Goal: Information Seeking & Learning: Check status

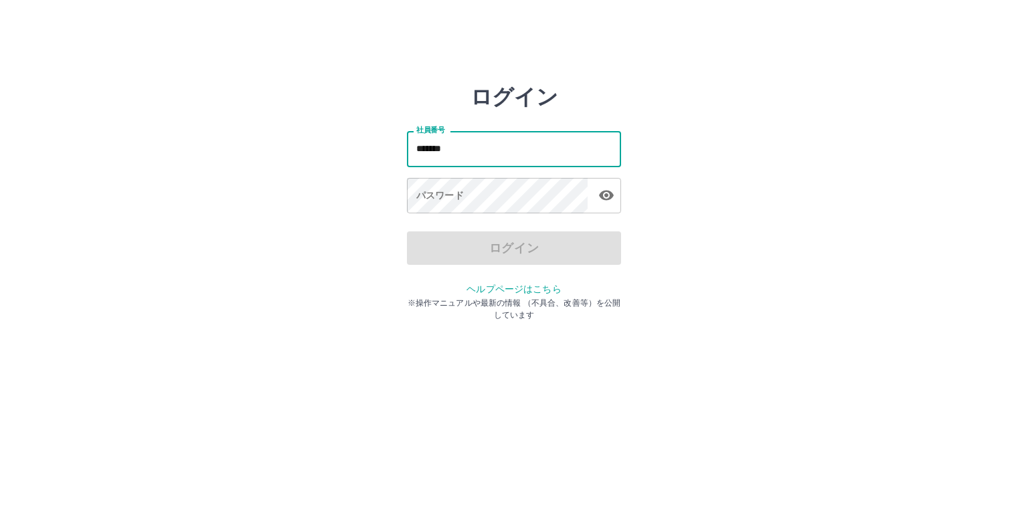
type input "*******"
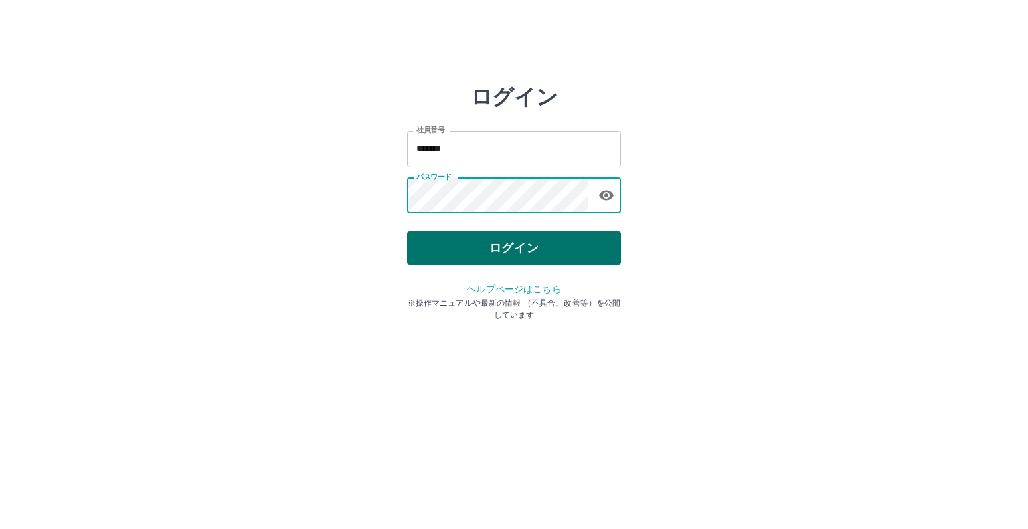
click at [566, 255] on button "ログイン" at bounding box center [514, 248] width 214 height 33
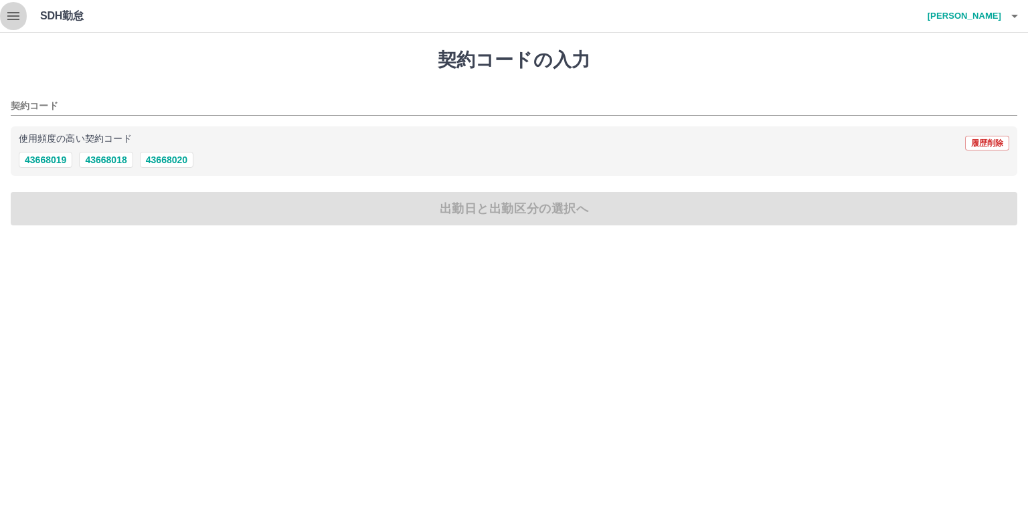
click at [16, 13] on icon "button" at bounding box center [13, 16] width 12 height 8
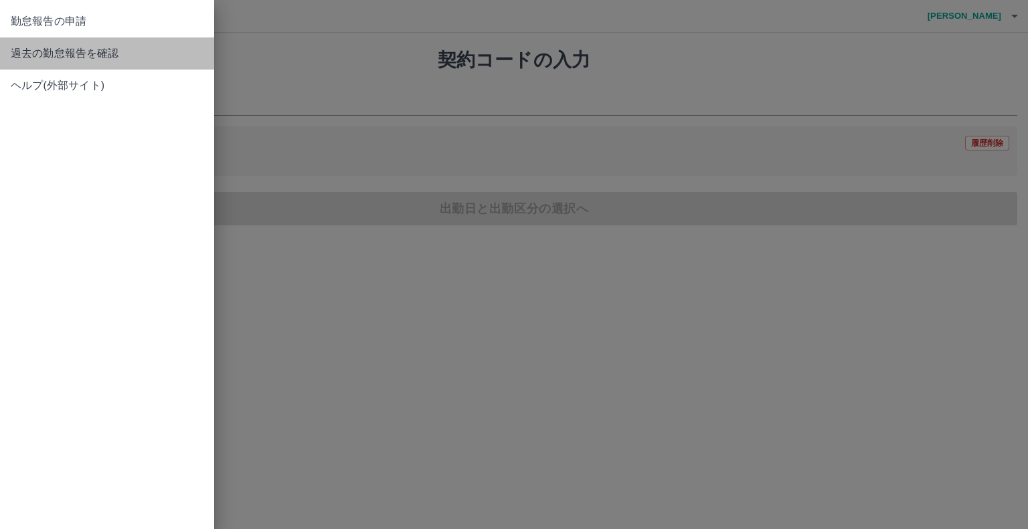
click at [93, 58] on span "過去の勤怠報告を確認" at bounding box center [107, 54] width 193 height 16
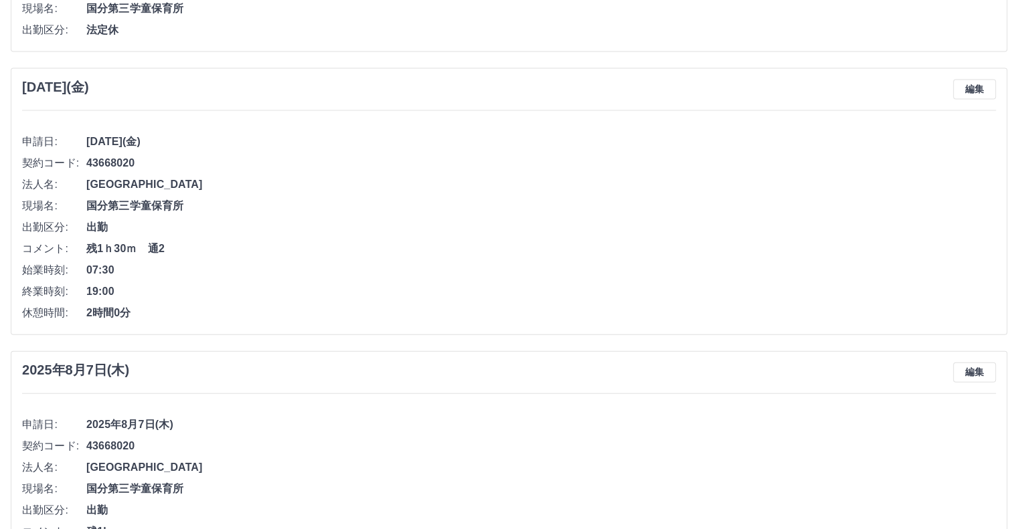
scroll to position [2781, 0]
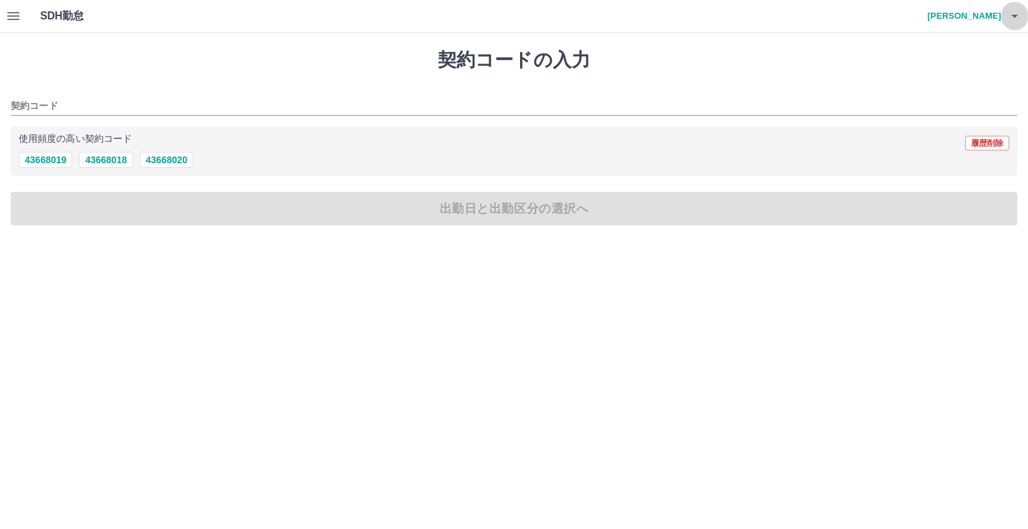
click at [1014, 15] on icon "button" at bounding box center [1014, 16] width 7 height 3
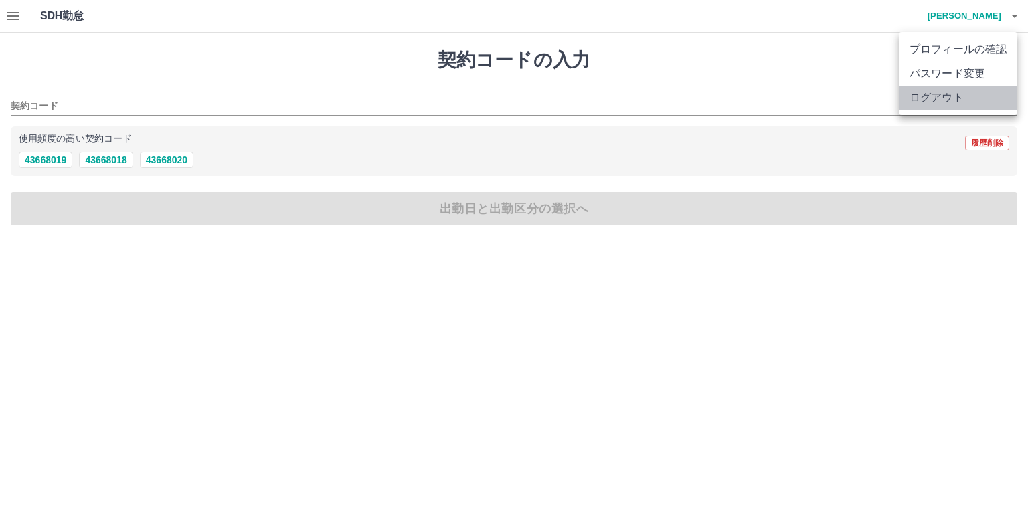
click at [956, 100] on li "ログアウト" at bounding box center [958, 98] width 118 height 24
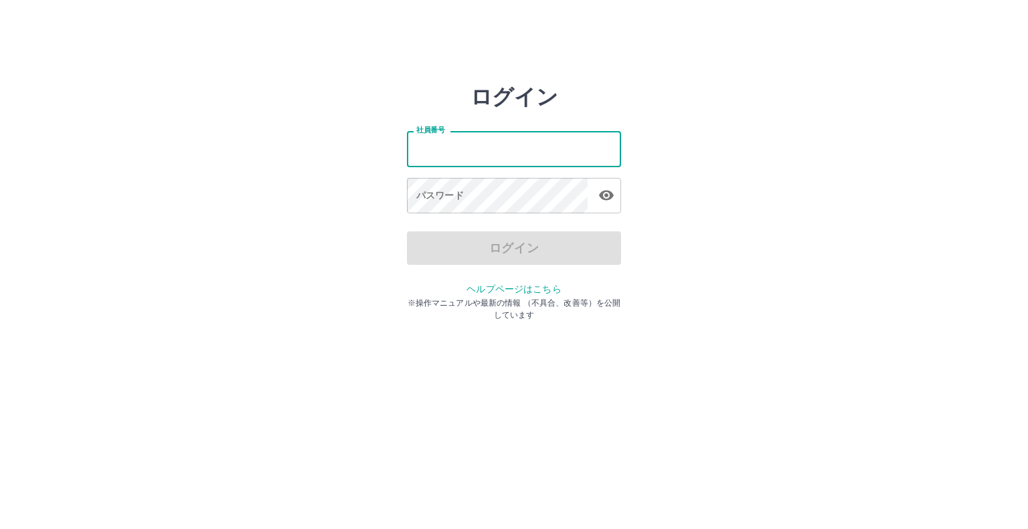
click at [538, 136] on input "社員番号" at bounding box center [514, 148] width 214 height 35
type input "*******"
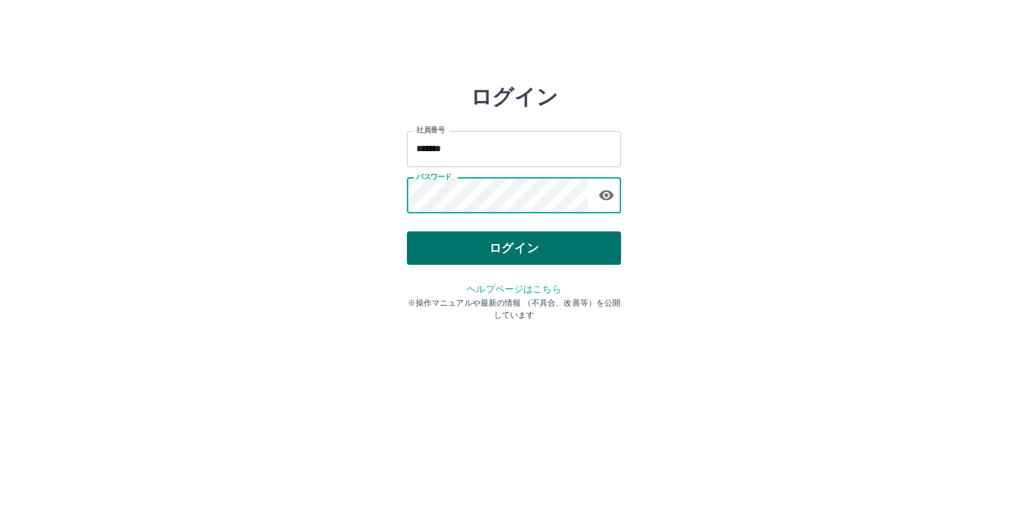
click at [443, 243] on button "ログイン" at bounding box center [514, 248] width 214 height 33
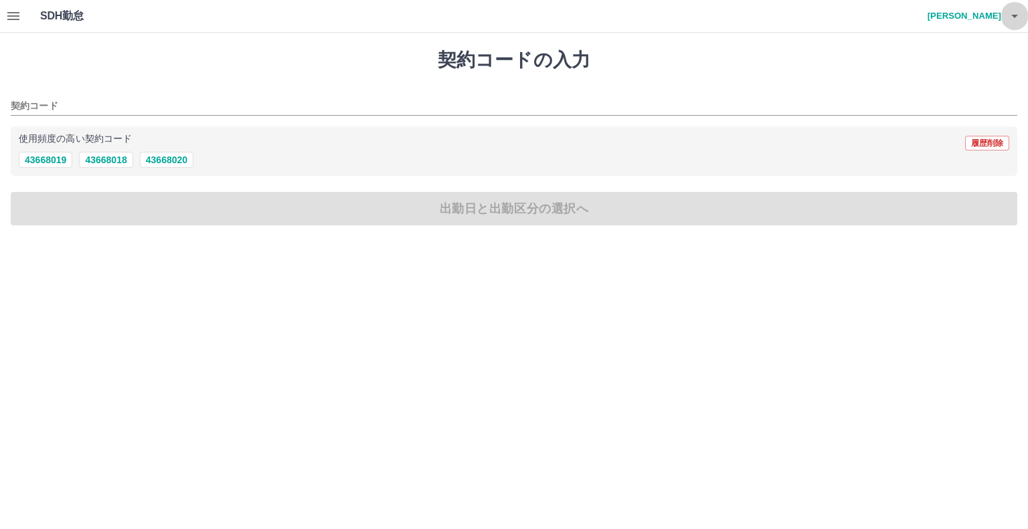
click at [1016, 14] on icon "button" at bounding box center [1014, 16] width 16 height 16
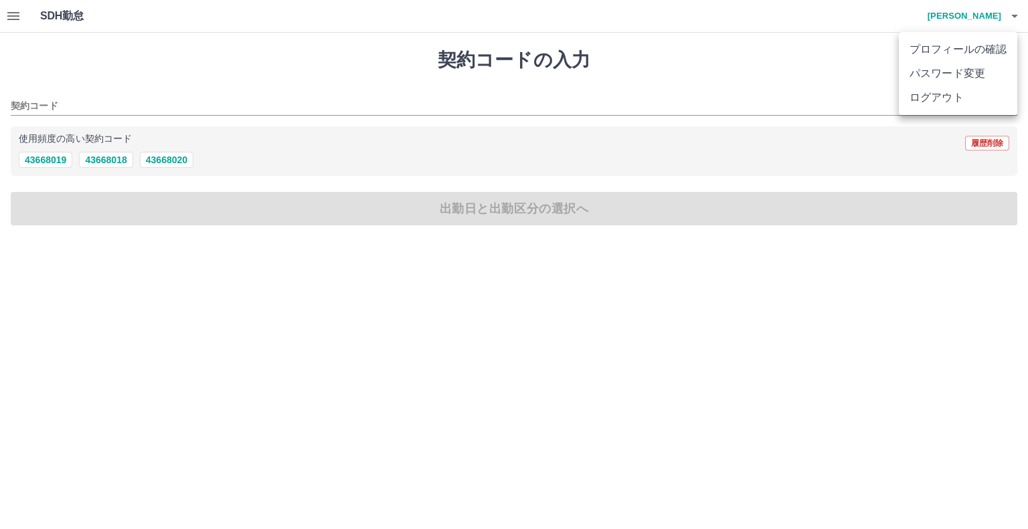
drag, startPoint x: 666, startPoint y: 86, endPoint x: 616, endPoint y: 81, distance: 50.5
click at [650, 86] on div at bounding box center [514, 264] width 1028 height 529
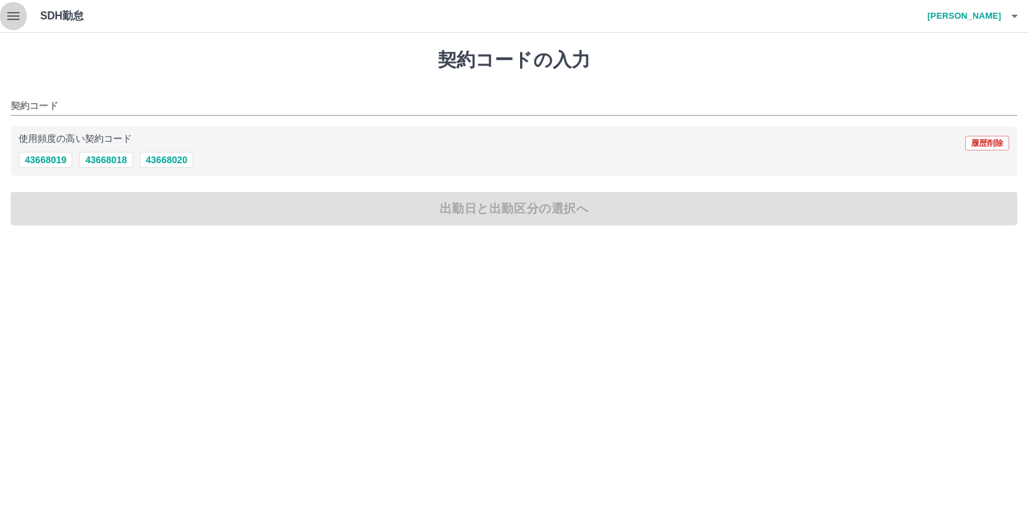
click at [6, 11] on icon "button" at bounding box center [13, 16] width 16 height 16
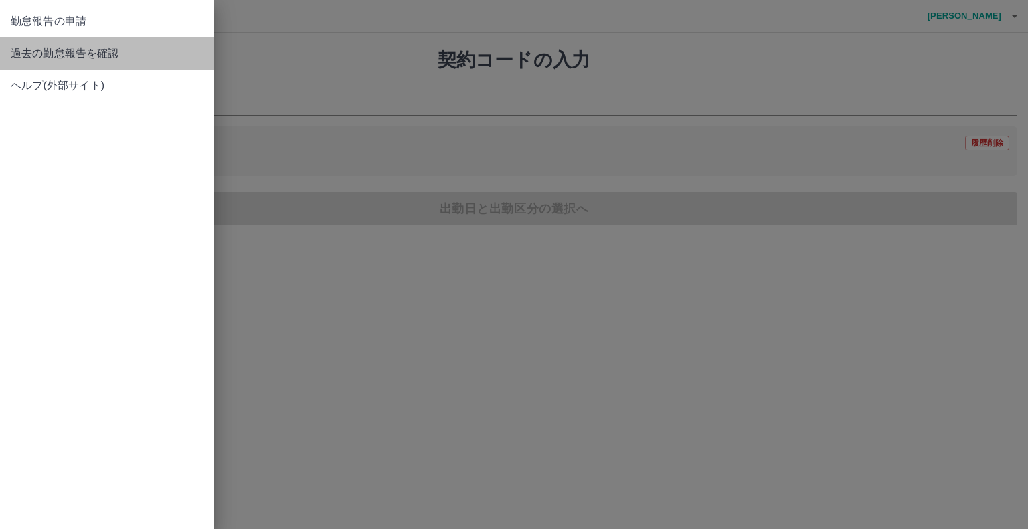
click at [51, 53] on span "過去の勤怠報告を確認" at bounding box center [107, 54] width 193 height 16
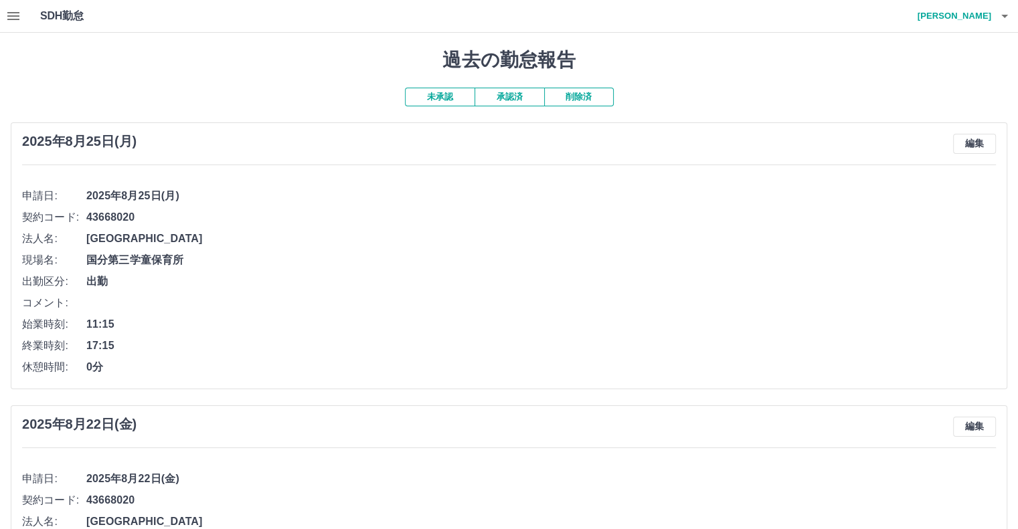
click at [523, 100] on button "承認済" at bounding box center [509, 97] width 70 height 19
click at [1002, 12] on icon "button" at bounding box center [1004, 16] width 16 height 16
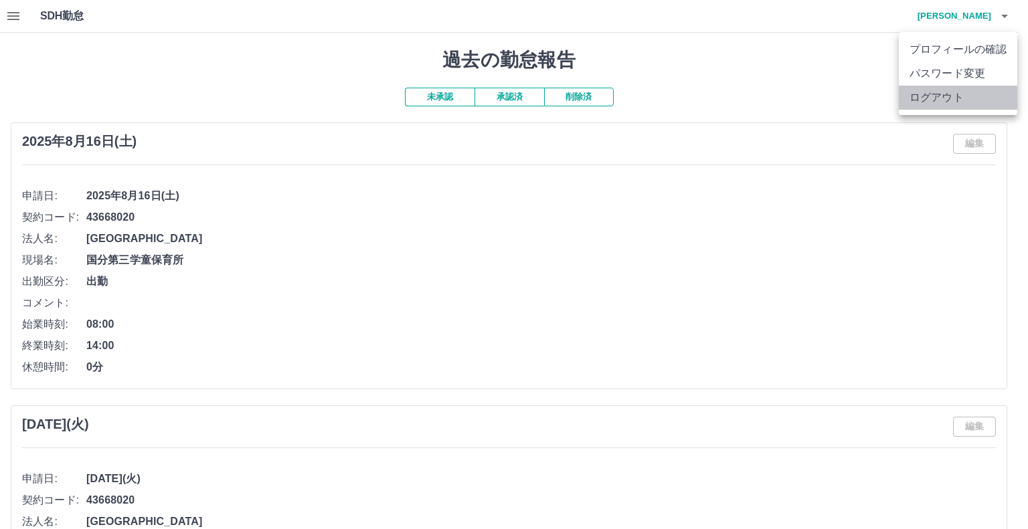
click at [973, 98] on li "ログアウト" at bounding box center [958, 98] width 118 height 24
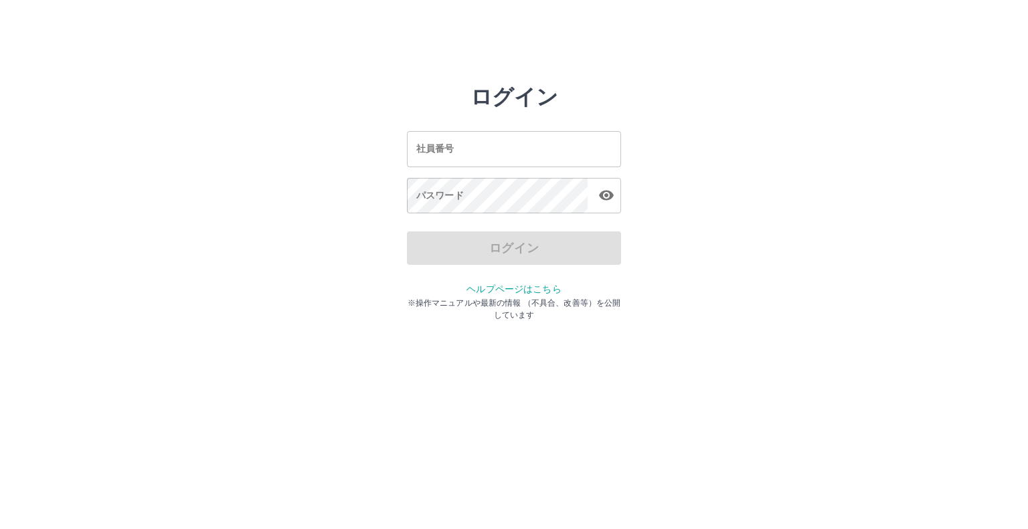
click at [528, 129] on div "社員番号 社員番号 パスワード パスワード" at bounding box center [514, 170] width 214 height 121
click at [519, 149] on input "社員番号" at bounding box center [514, 148] width 214 height 35
type input "*******"
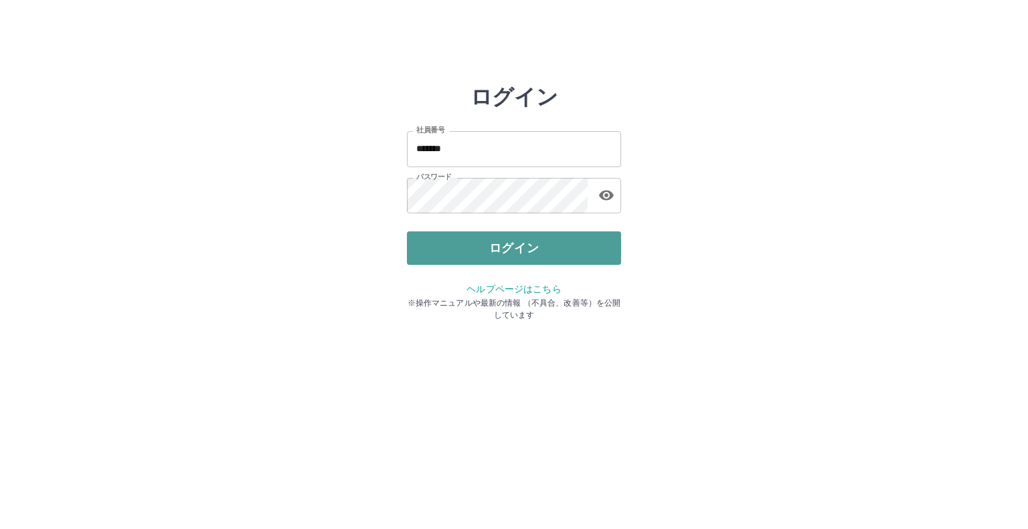
click at [529, 234] on button "ログイン" at bounding box center [514, 248] width 214 height 33
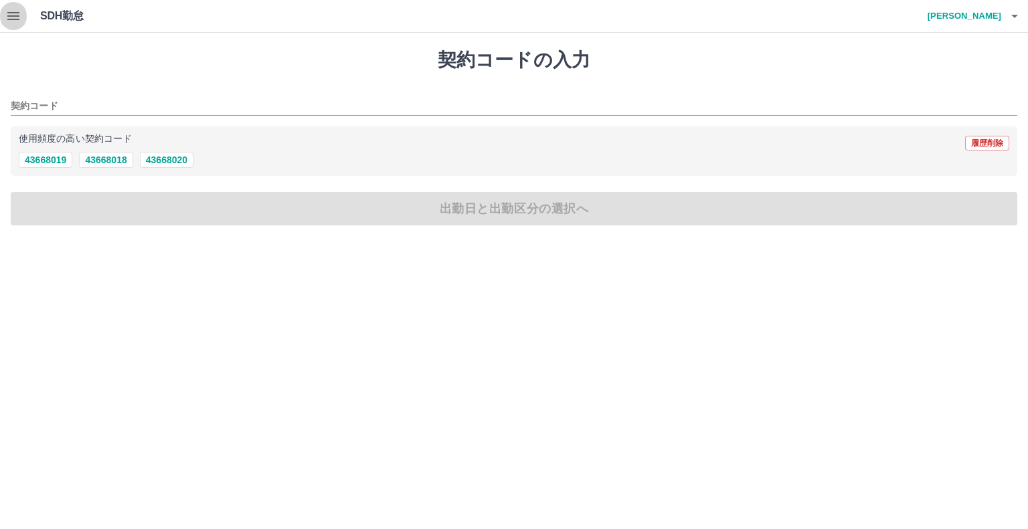
click at [3, 11] on button "button" at bounding box center [13, 16] width 27 height 32
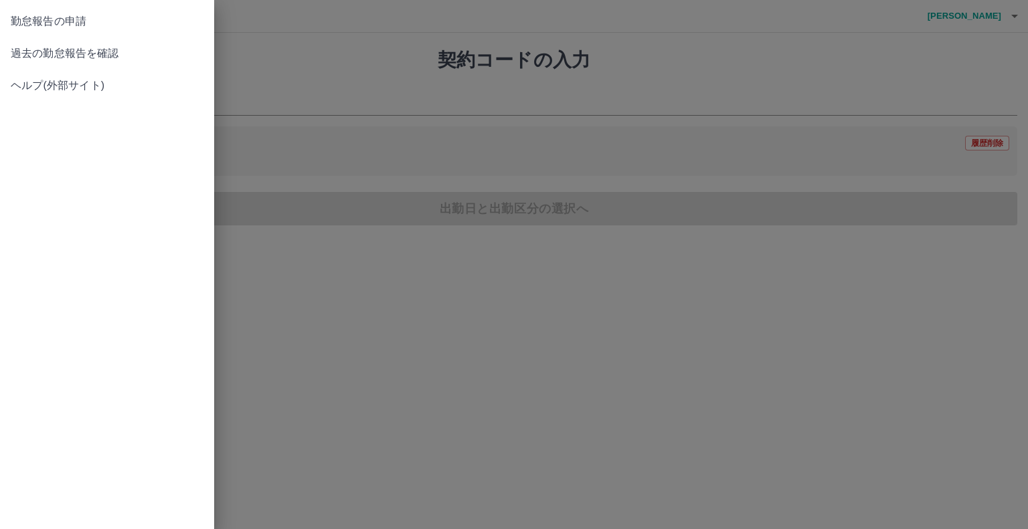
click at [83, 62] on link "過去の勤怠報告を確認" at bounding box center [107, 53] width 214 height 32
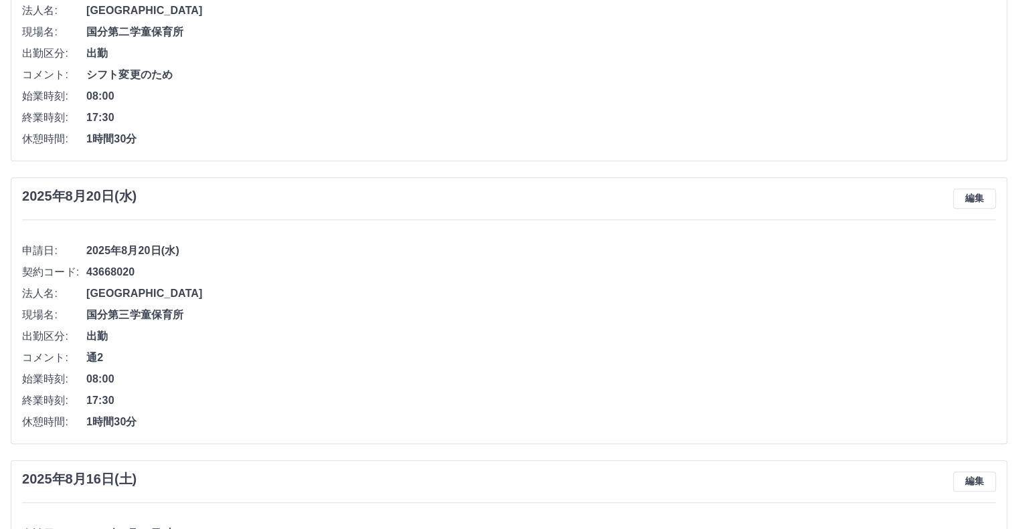
scroll to position [535, 0]
